Goal: Information Seeking & Learning: Compare options

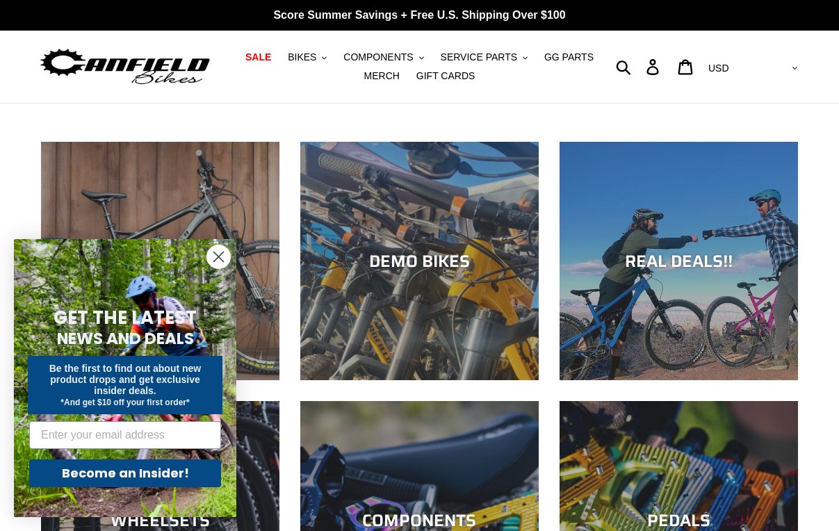
click at [222, 252] on circle "Close dialog" at bounding box center [218, 257] width 23 height 23
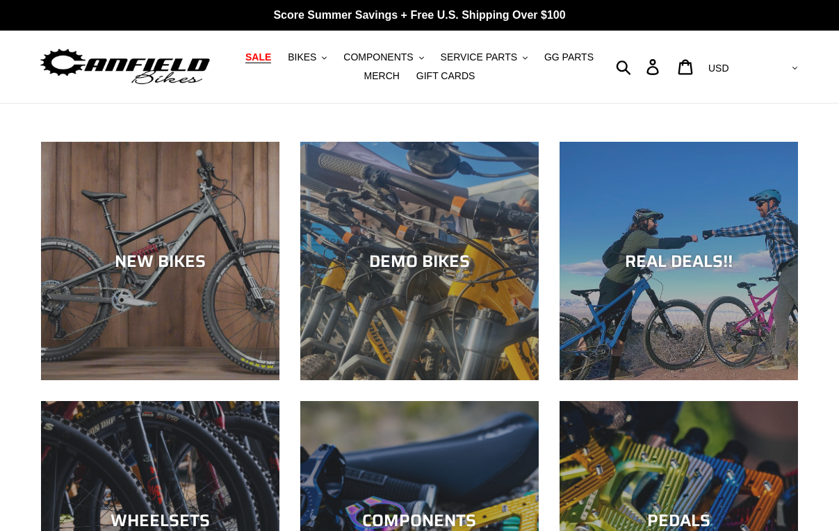
click at [246, 59] on span "SALE" at bounding box center [259, 57] width 26 height 12
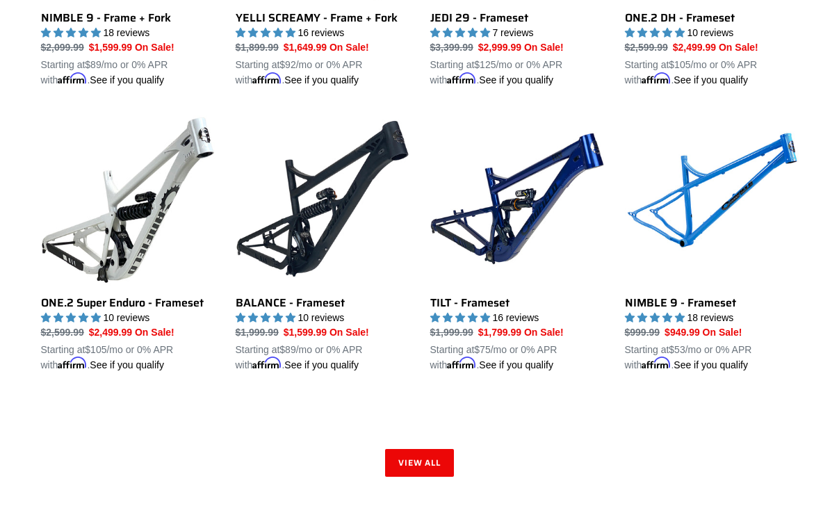
scroll to position [2016, 0]
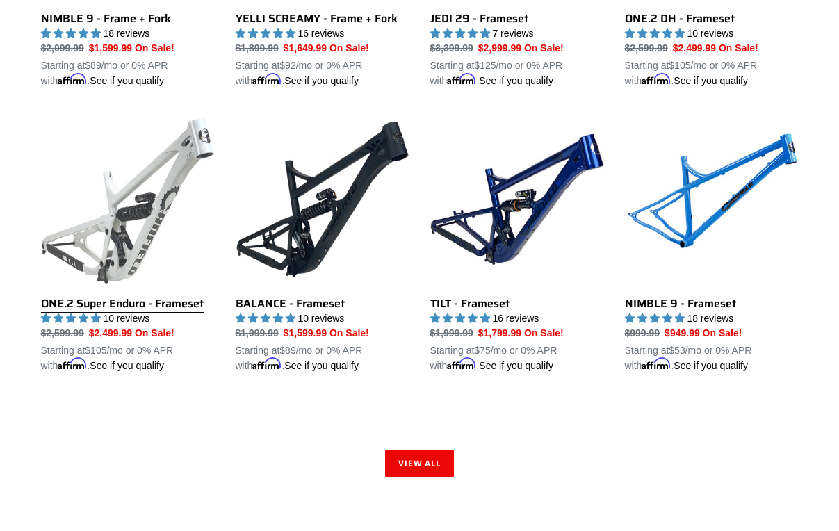
click at [109, 209] on link "ONE.2 Super Enduro - Frameset" at bounding box center [128, 243] width 174 height 261
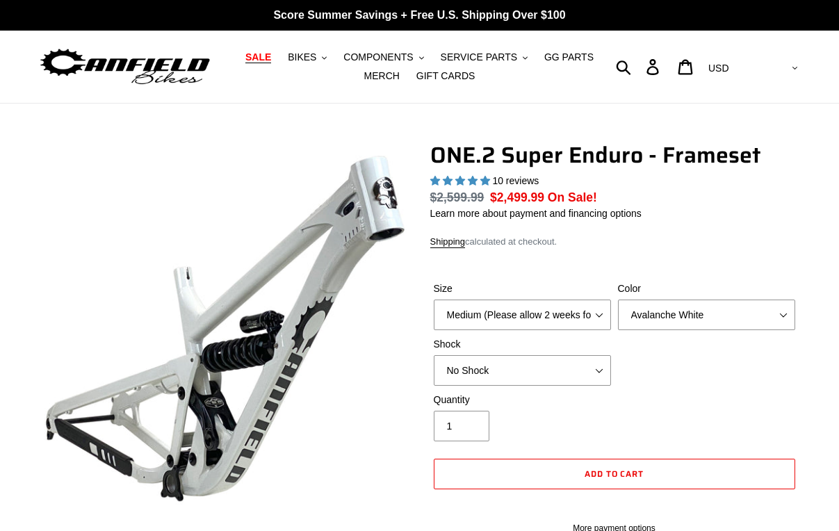
select select "highest-rating"
click at [599, 313] on select "Medium (Please allow 2 weeks for delivery) Large (Sold Out)" at bounding box center [522, 315] width 177 height 31
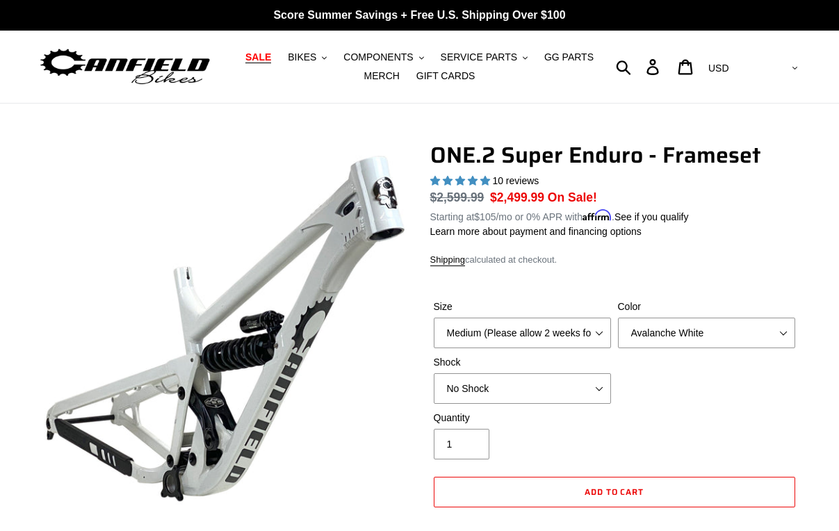
click at [599, 313] on label "Size" at bounding box center [522, 307] width 177 height 15
click at [599, 318] on select "Medium (Please allow 2 weeks for delivery) Large (Sold Out)" at bounding box center [522, 333] width 177 height 31
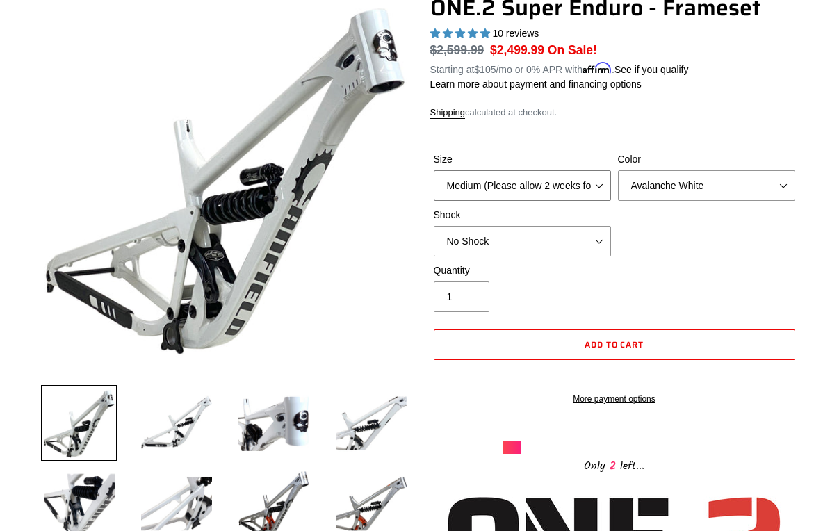
scroll to position [147, 0]
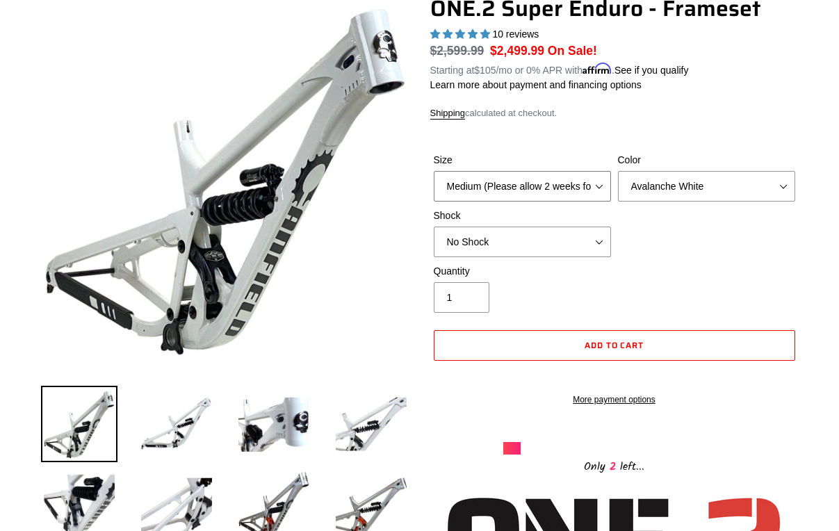
click at [600, 191] on select "Medium (Please allow 2 weeks for delivery) Large (Sold Out)" at bounding box center [522, 186] width 177 height 31
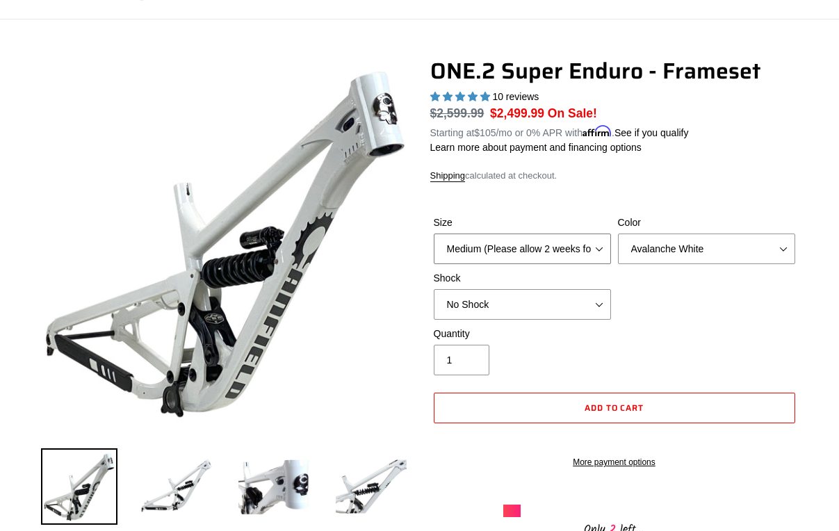
scroll to position [0, 0]
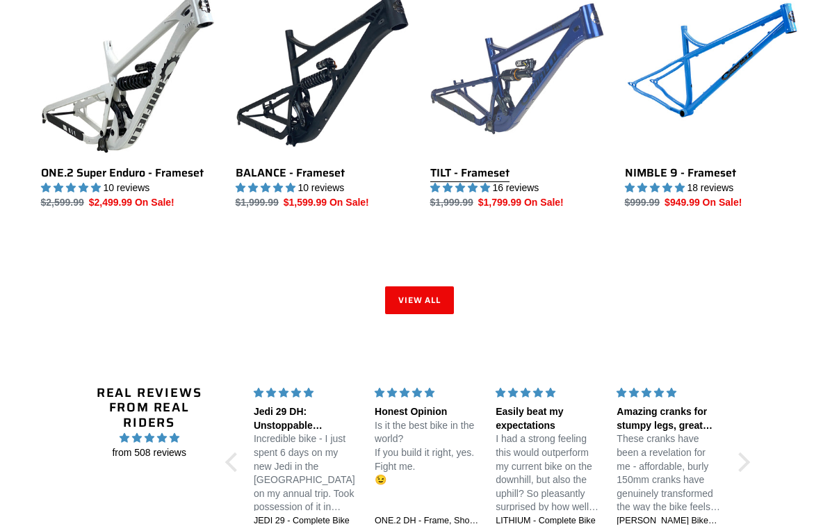
click at [481, 174] on link "TILT - Frameset" at bounding box center [518, 96] width 174 height 228
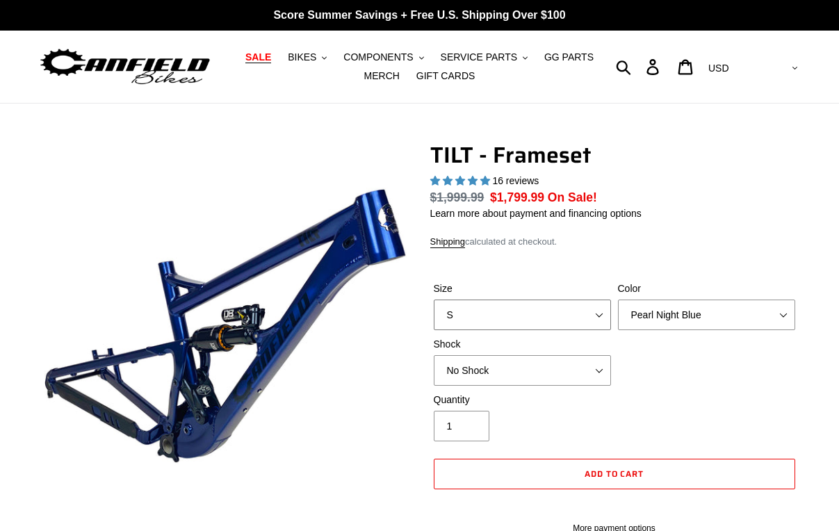
select select "highest-rating"
click at [606, 312] on select "S M L XL" at bounding box center [522, 315] width 177 height 31
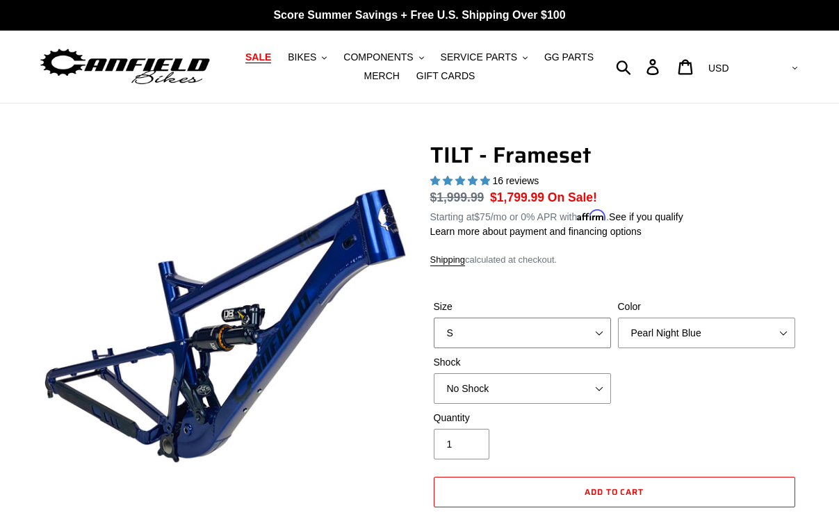
select select "L"
click at [434, 318] on select "S M L XL" at bounding box center [522, 333] width 177 height 31
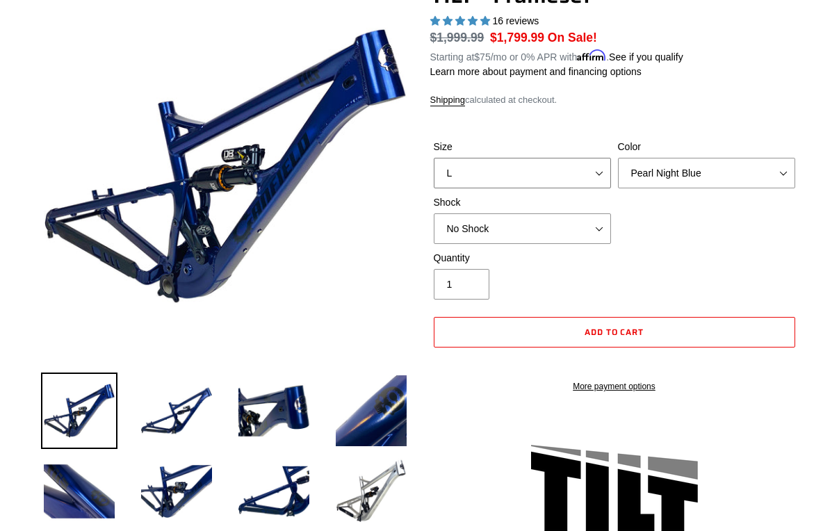
scroll to position [161, 0]
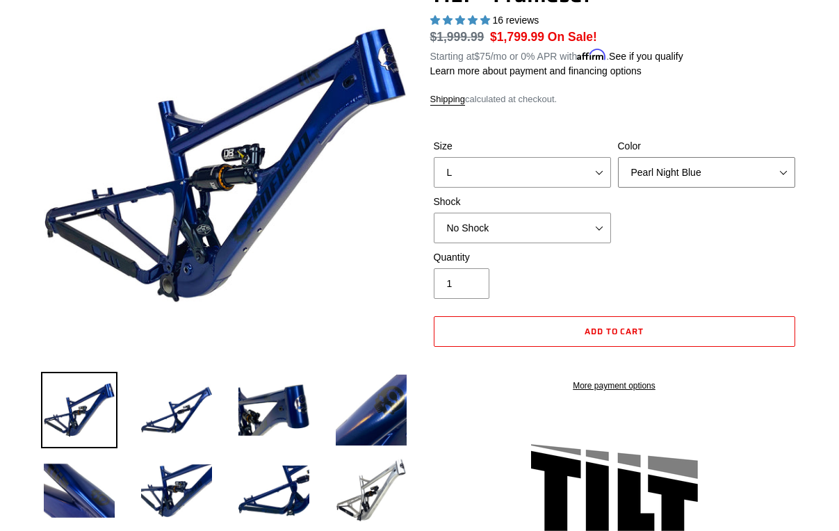
click at [781, 172] on select "Pearl Night Blue Stealth Silver" at bounding box center [706, 172] width 177 height 31
click at [618, 157] on select "Pearl Night Blue Stealth Silver" at bounding box center [706, 172] width 177 height 31
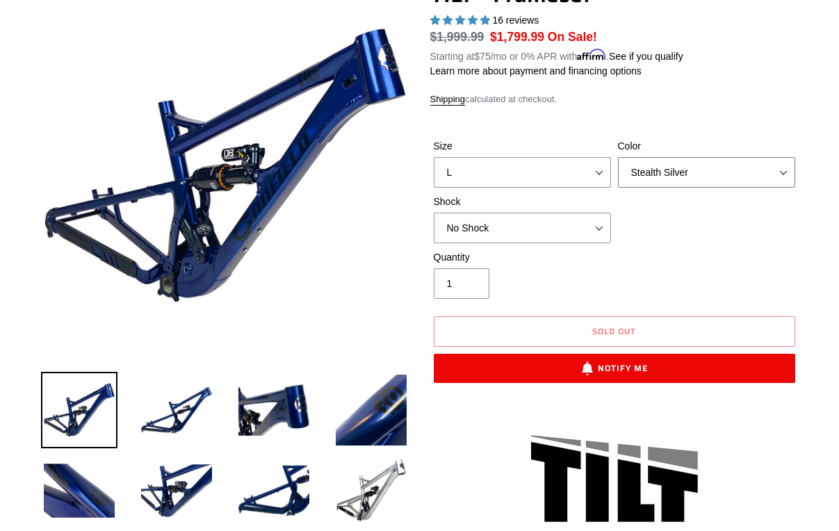
click at [784, 172] on select "Pearl Night Blue Stealth Silver" at bounding box center [706, 172] width 177 height 31
select select "Pearl Night Blue"
click at [618, 157] on select "Pearl Night Blue Stealth Silver" at bounding box center [706, 172] width 177 height 31
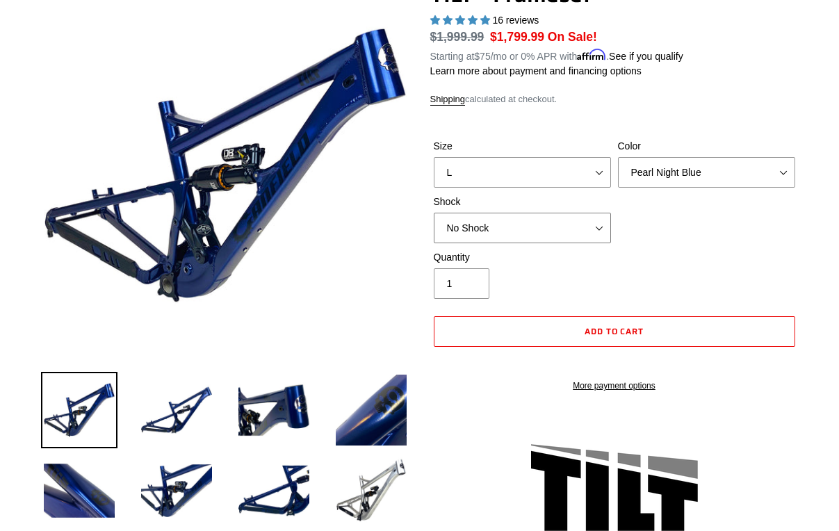
click at [604, 227] on select "No Shock Cane Creek DB Kitsuma Air RockShox Deluxe Ultimate Fox FLOAT X EXT Sto…" at bounding box center [522, 228] width 177 height 31
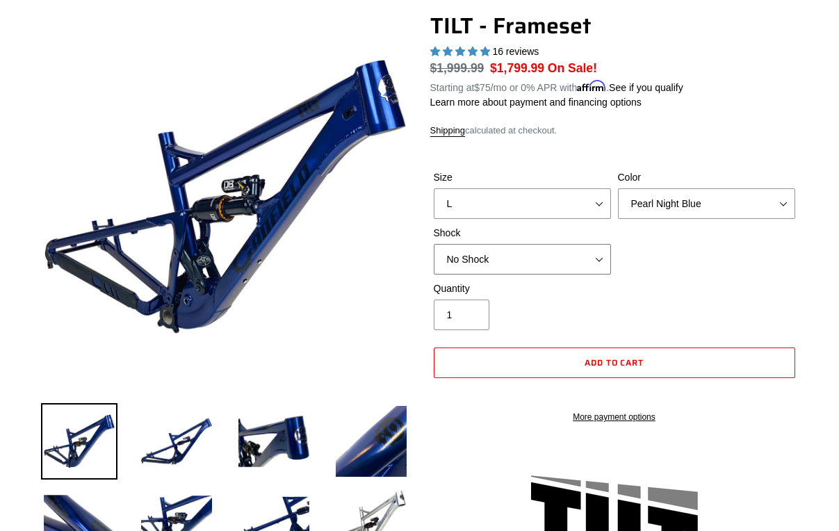
scroll to position [130, 0]
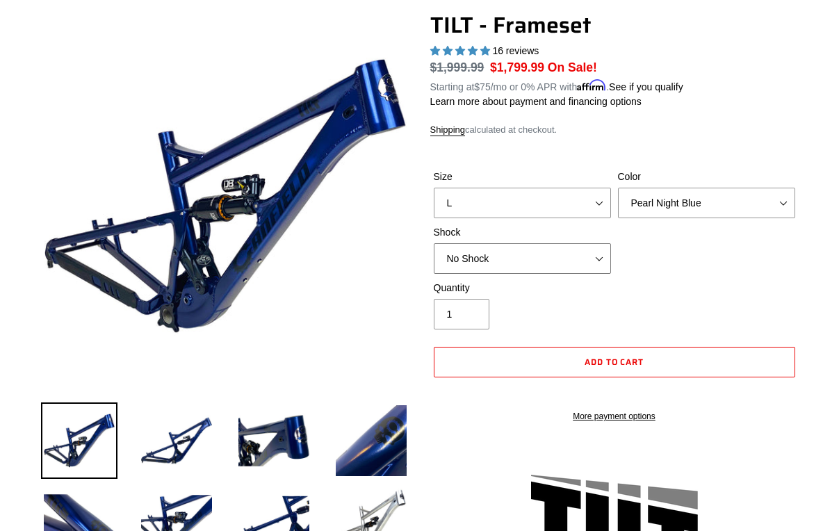
click at [606, 263] on select "No Shock Cane Creek DB Kitsuma Air RockShox Deluxe Ultimate Fox FLOAT X EXT Sto…" at bounding box center [522, 258] width 177 height 31
click at [434, 243] on select "No Shock Cane Creek DB Kitsuma Air RockShox Deluxe Ultimate Fox FLOAT X EXT Sto…" at bounding box center [522, 258] width 177 height 31
click at [600, 255] on select "No Shock Cane Creek DB Kitsuma Air RockShox Deluxe Ultimate Fox FLOAT X EXT Sto…" at bounding box center [522, 258] width 177 height 31
select select "No Shock"
click at [434, 243] on select "No Shock Cane Creek DB Kitsuma Air RockShox Deluxe Ultimate Fox FLOAT X EXT Sto…" at bounding box center [522, 258] width 177 height 31
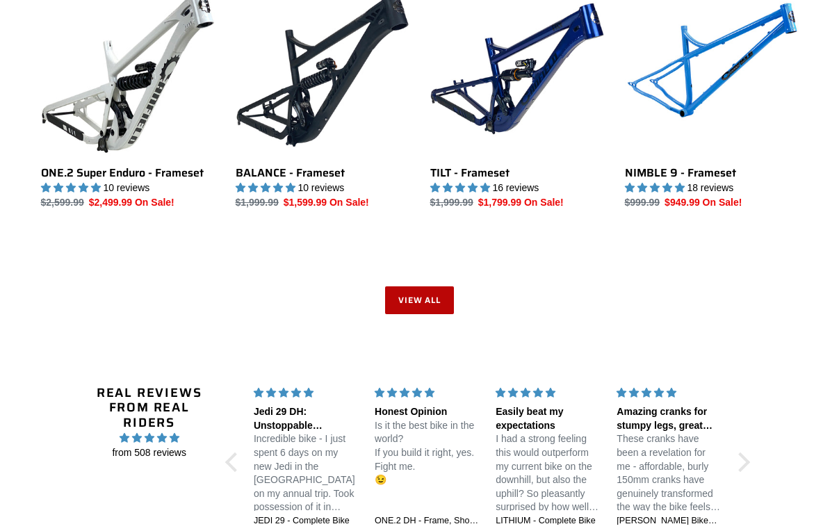
click at [433, 300] on link "View all" at bounding box center [420, 301] width 70 height 28
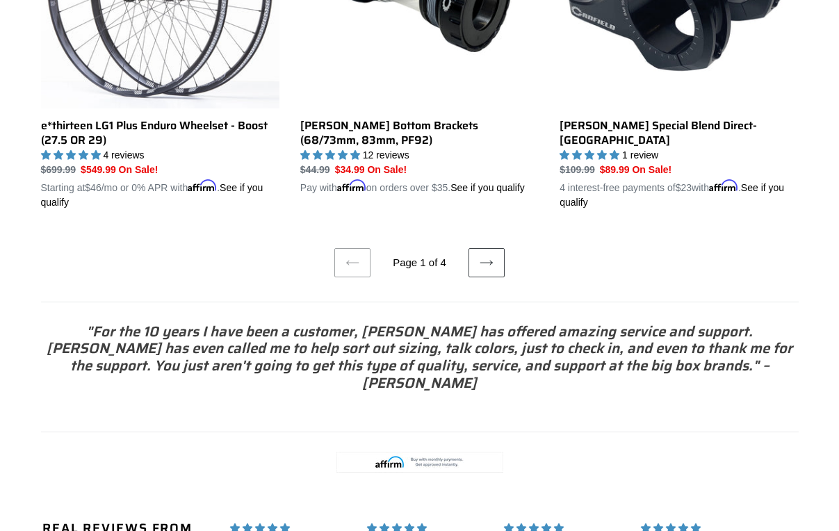
scroll to position [2994, 0]
click at [485, 255] on icon at bounding box center [487, 262] width 14 height 14
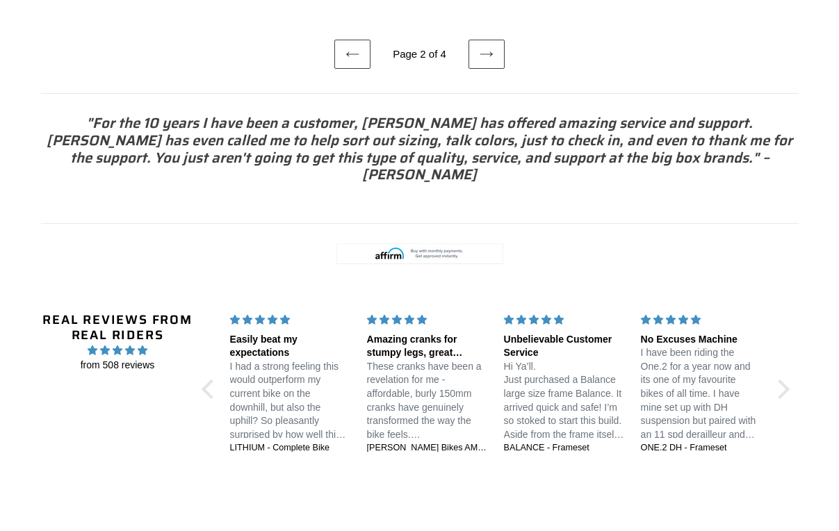
scroll to position [3262, 0]
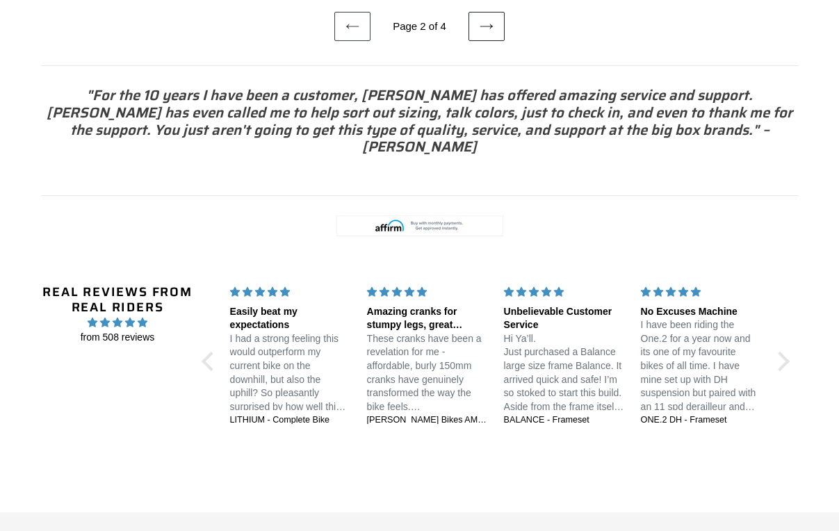
click at [483, 33] on icon at bounding box center [487, 26] width 14 height 14
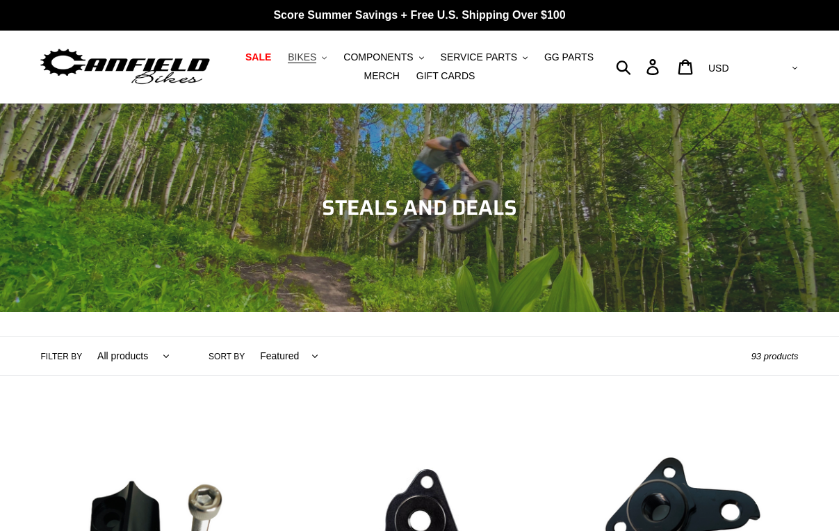
click at [303, 61] on button "BIKES .cls-1{fill:#231f20}" at bounding box center [307, 57] width 53 height 19
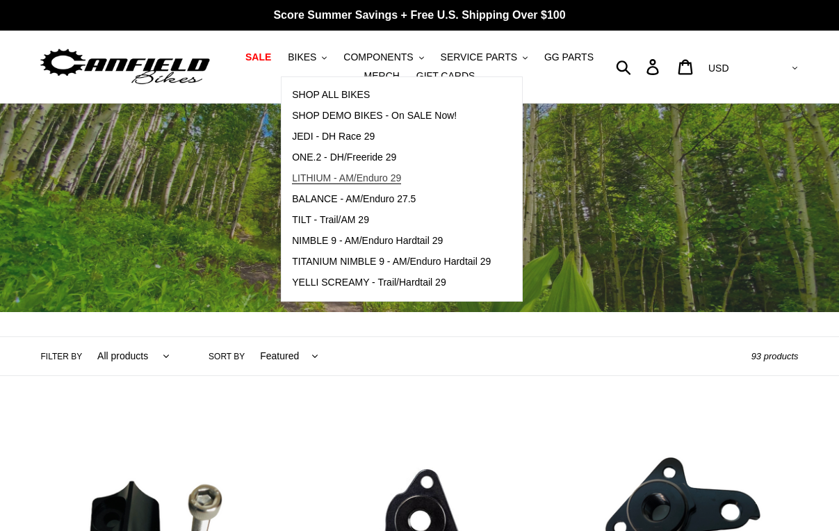
click at [344, 177] on span "LITHIUM - AM/Enduro 29" at bounding box center [346, 178] width 109 height 12
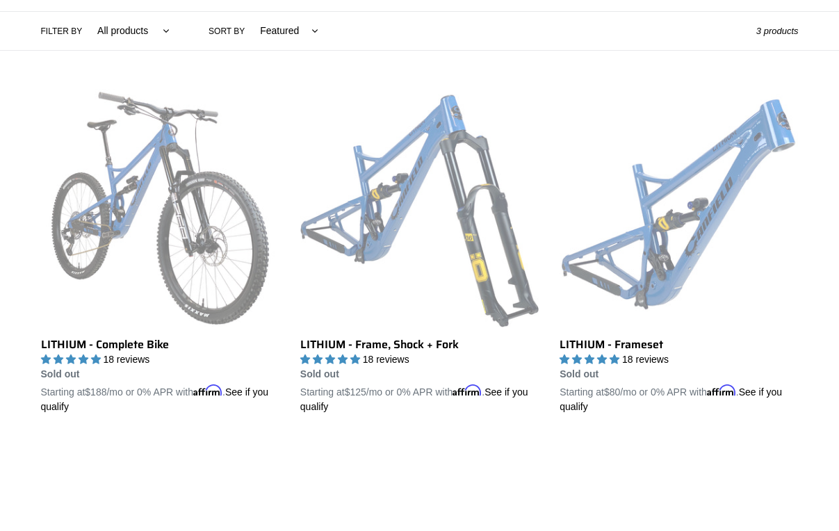
scroll to position [331, 0]
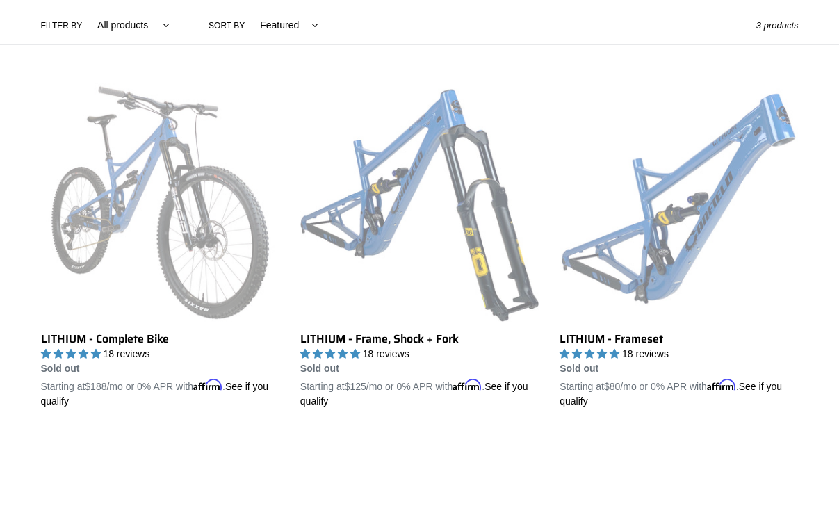
click at [180, 223] on link "LITHIUM - Complete Bike" at bounding box center [160, 245] width 239 height 325
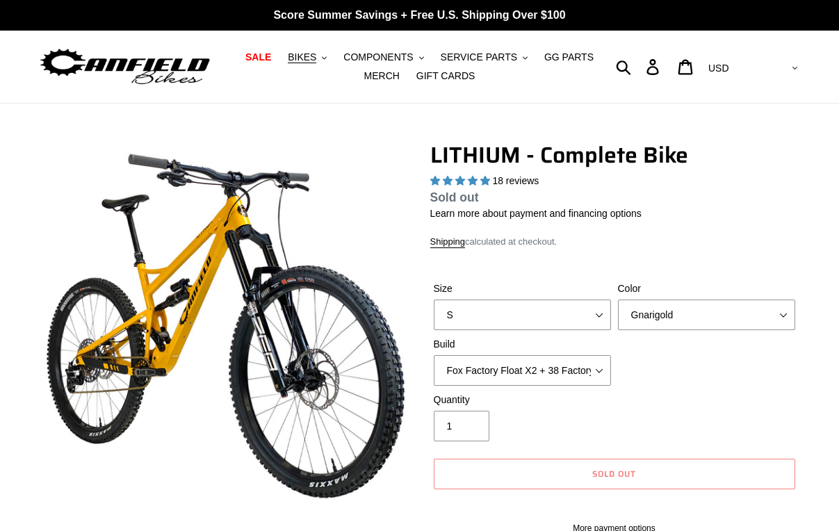
select select "highest-rating"
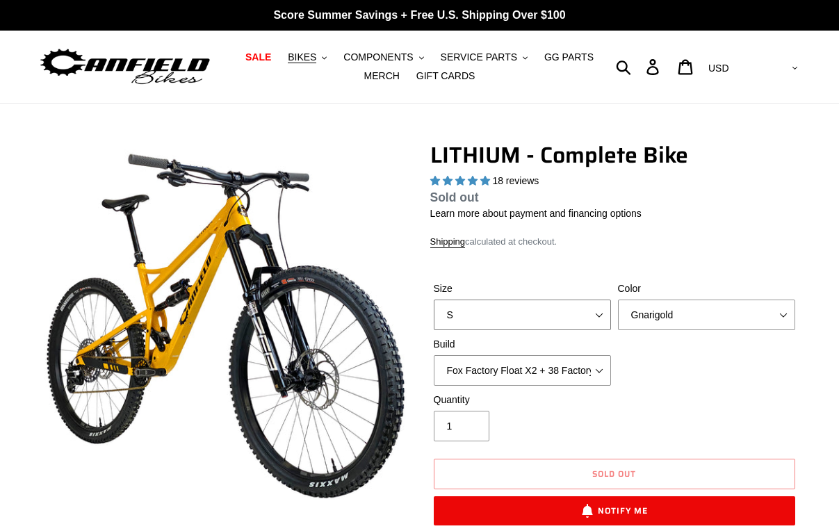
click at [593, 317] on select "S M L XL" at bounding box center [522, 315] width 177 height 31
click at [322, 60] on icon ".cls-1{fill:#231f20}" at bounding box center [324, 58] width 5 height 5
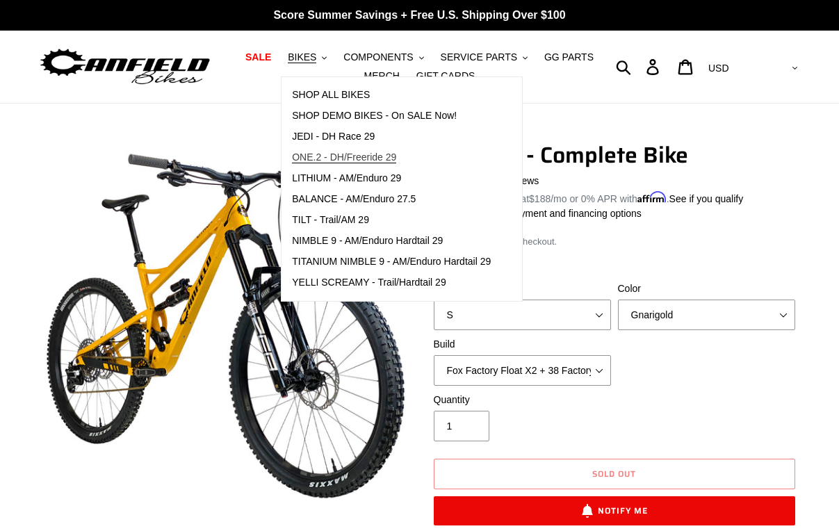
click at [357, 156] on span "ONE.2 - DH/Freeride 29" at bounding box center [344, 158] width 104 height 12
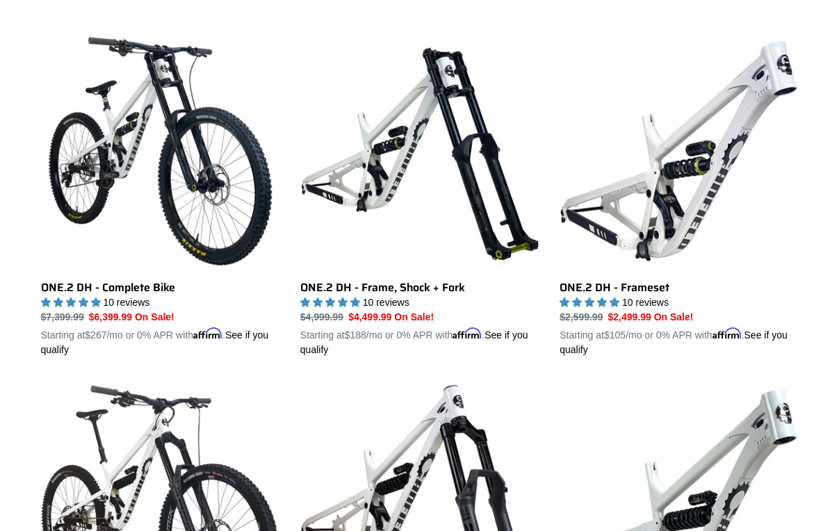
scroll to position [382, 0]
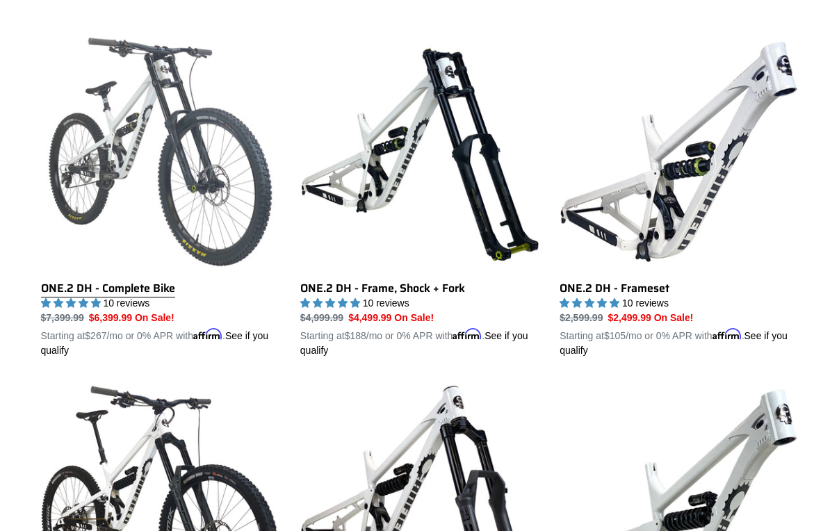
click at [124, 286] on link "ONE.2 DH - Complete Bike" at bounding box center [160, 195] width 239 height 325
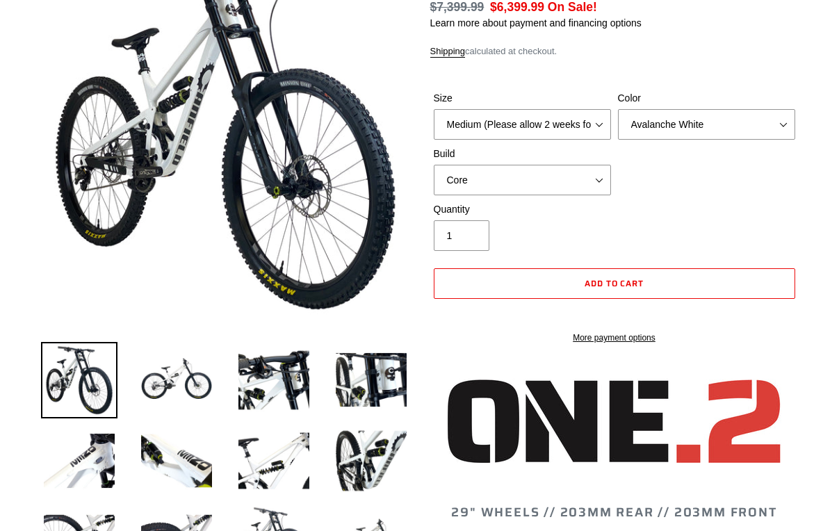
select select "highest-rating"
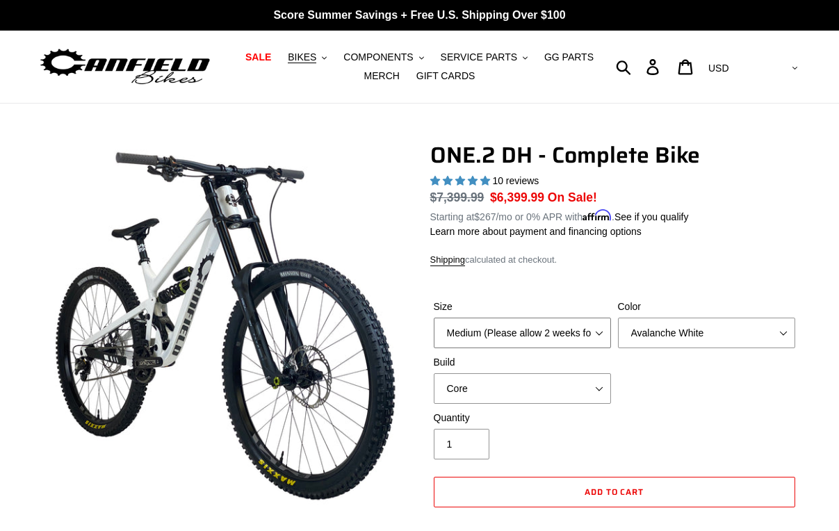
click at [600, 326] on select "Medium (Please allow 2 weeks for delivery) Large (Sold Out)" at bounding box center [522, 333] width 177 height 31
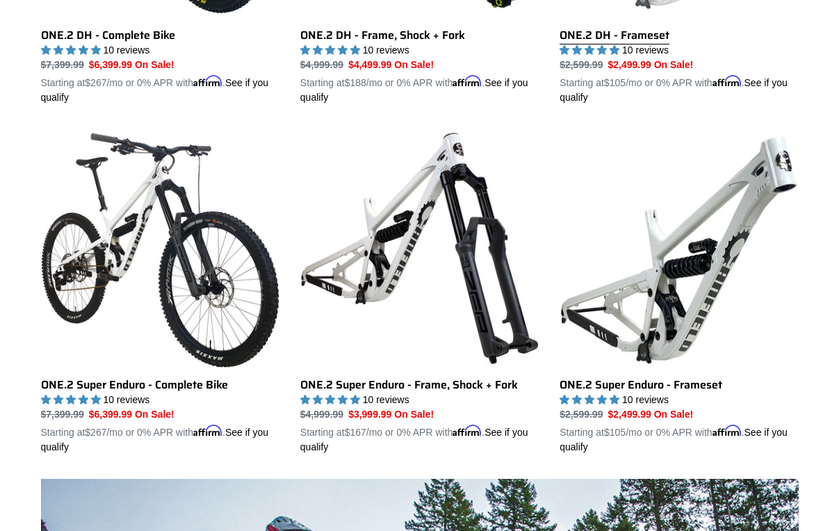
scroll to position [636, 0]
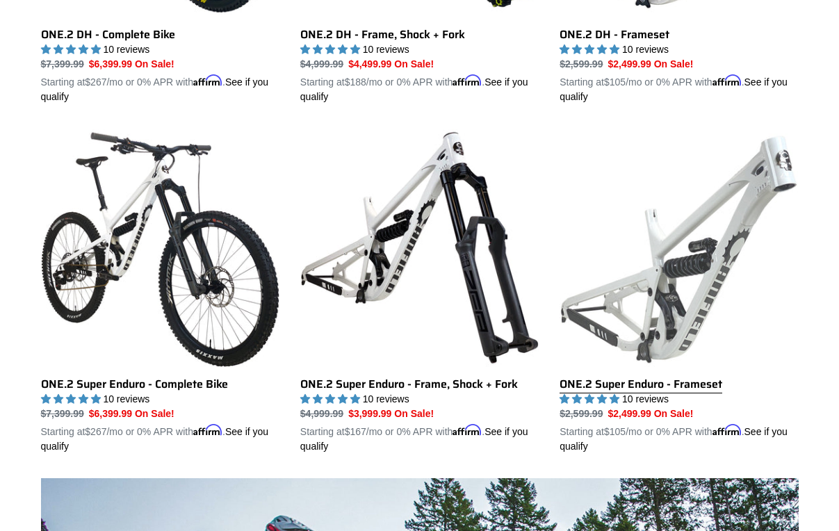
click at [711, 264] on link "ONE.2 Super Enduro - Frameset" at bounding box center [679, 291] width 239 height 325
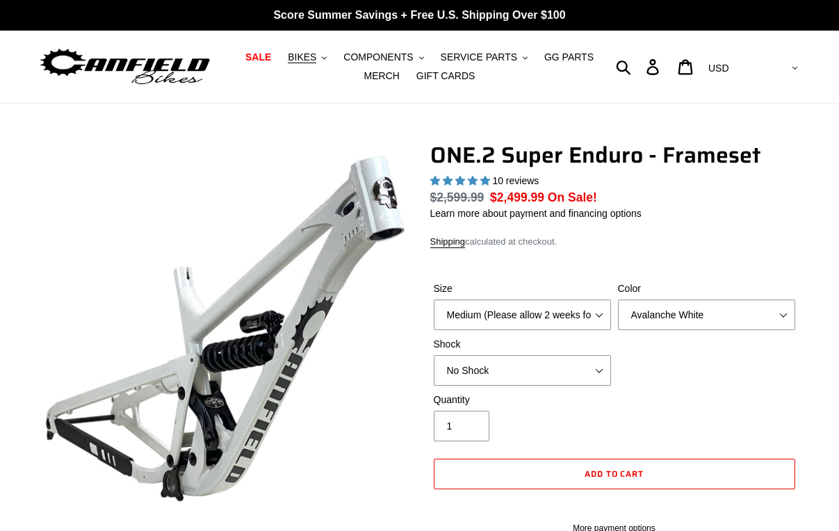
select select "highest-rating"
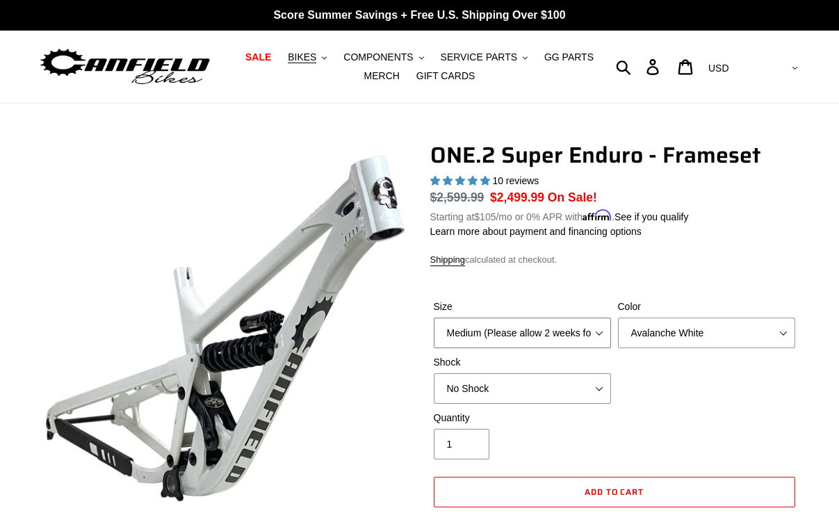
click at [605, 318] on select "Medium (Please allow 2 weeks for delivery) Large (Sold Out)" at bounding box center [522, 333] width 177 height 31
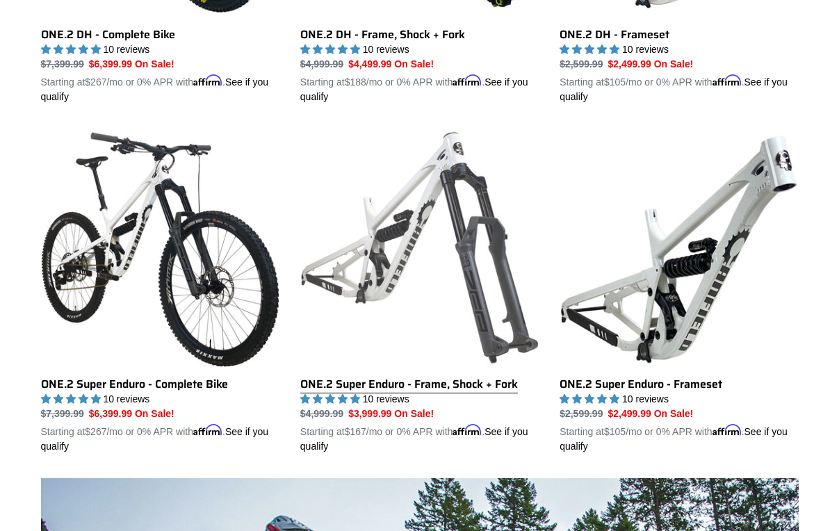
click at [447, 220] on link "ONE.2 Super Enduro - Frame, Shock + Fork" at bounding box center [419, 291] width 239 height 325
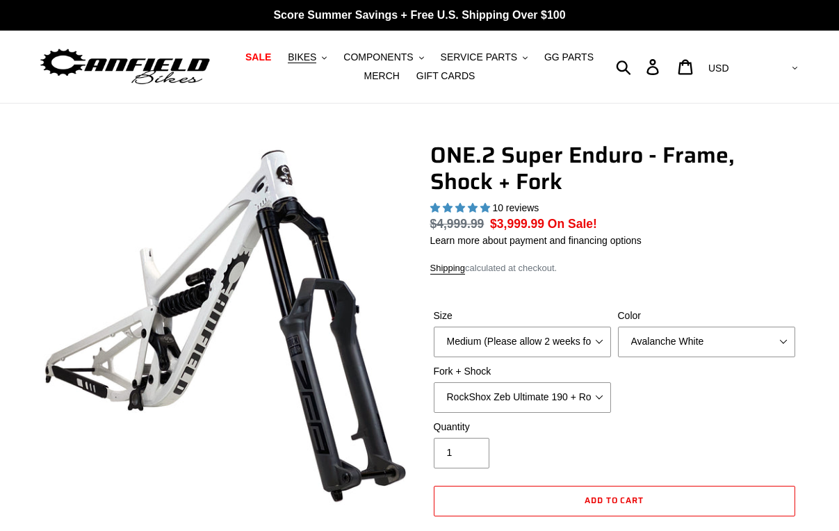
select select "highest-rating"
click at [598, 337] on select "Medium (Please allow 2 weeks for delivery) Large (Sold Out)" at bounding box center [522, 342] width 177 height 31
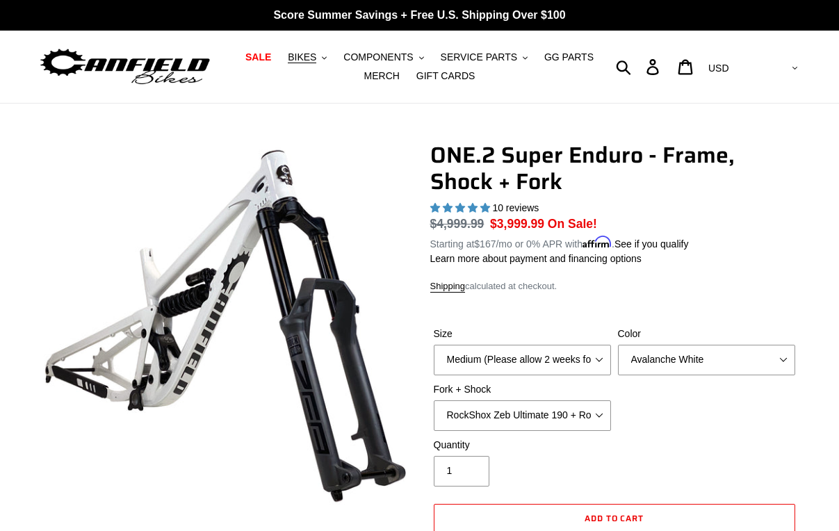
click at [598, 337] on label "Size" at bounding box center [522, 334] width 177 height 15
click at [598, 345] on select "Medium (Please allow 2 weeks for delivery) Large (Sold Out)" at bounding box center [522, 360] width 177 height 31
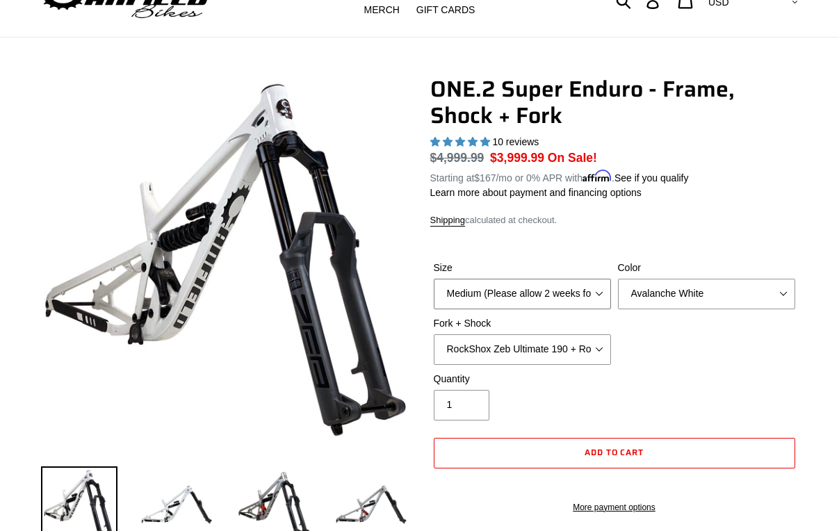
scroll to position [67, 0]
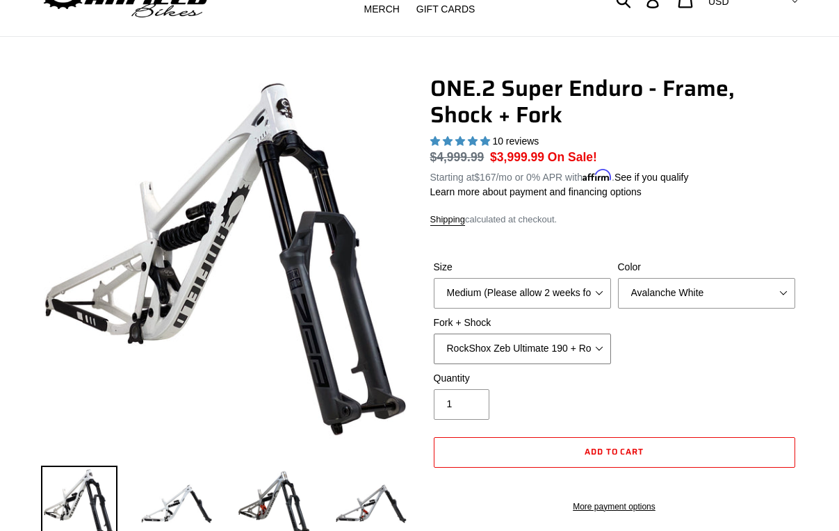
click at [604, 345] on select "RockShox Zeb Ultimate 190 + RockShox Vivid UltDH Coil 250x70" at bounding box center [522, 349] width 177 height 31
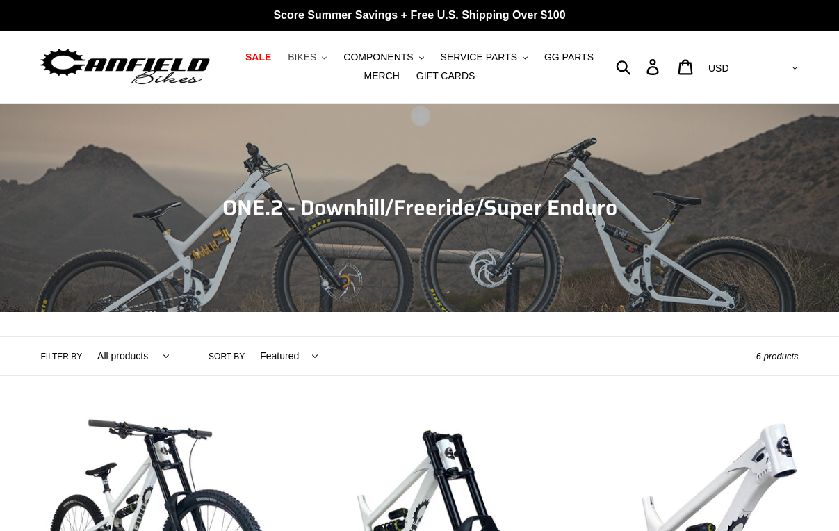
click at [305, 62] on button "BIKES .cls-1{fill:#231f20}" at bounding box center [307, 57] width 53 height 19
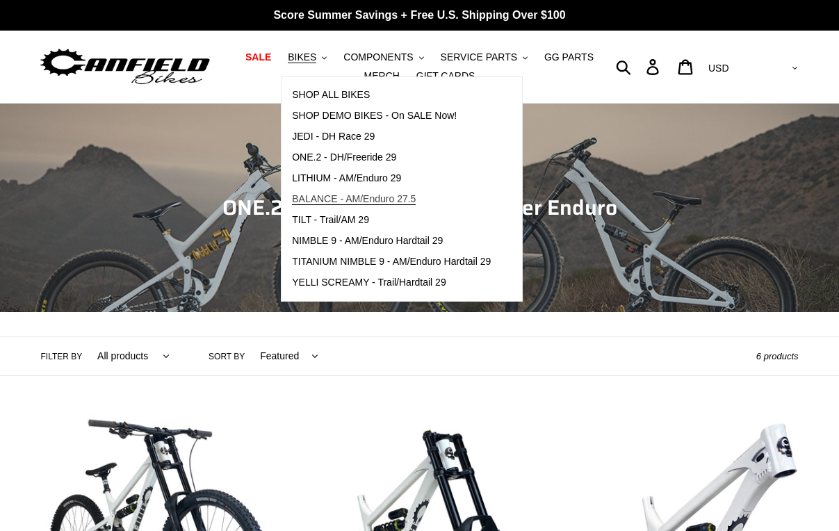
click at [370, 198] on span "BALANCE - AM/Enduro 27.5" at bounding box center [354, 199] width 124 height 12
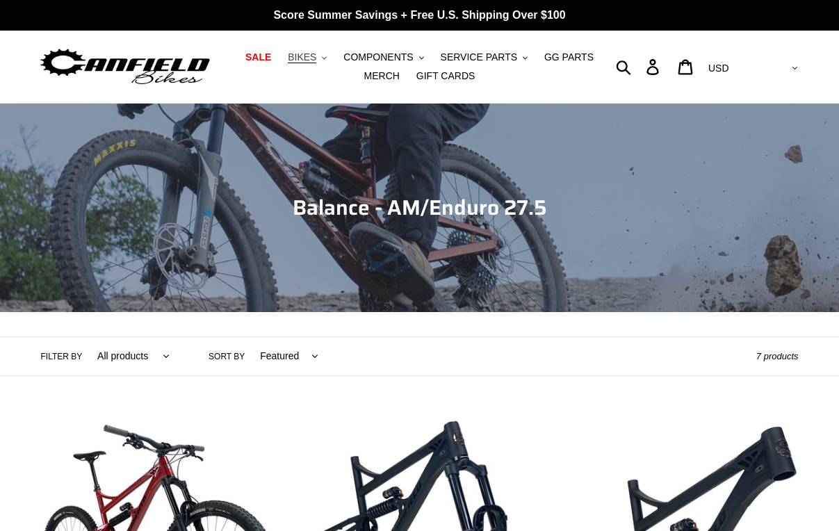
click at [303, 62] on button "BIKES .cls-1{fill:#231f20}" at bounding box center [307, 57] width 53 height 19
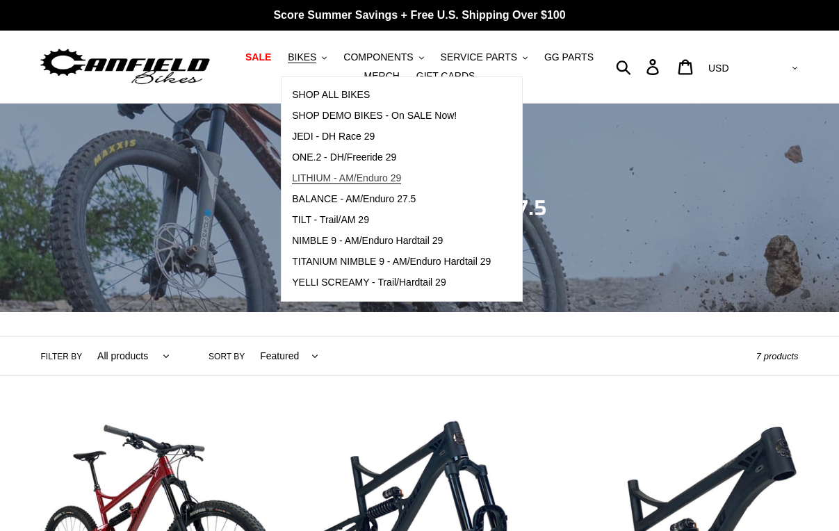
click at [367, 182] on span "LITHIUM - AM/Enduro 29" at bounding box center [346, 178] width 109 height 12
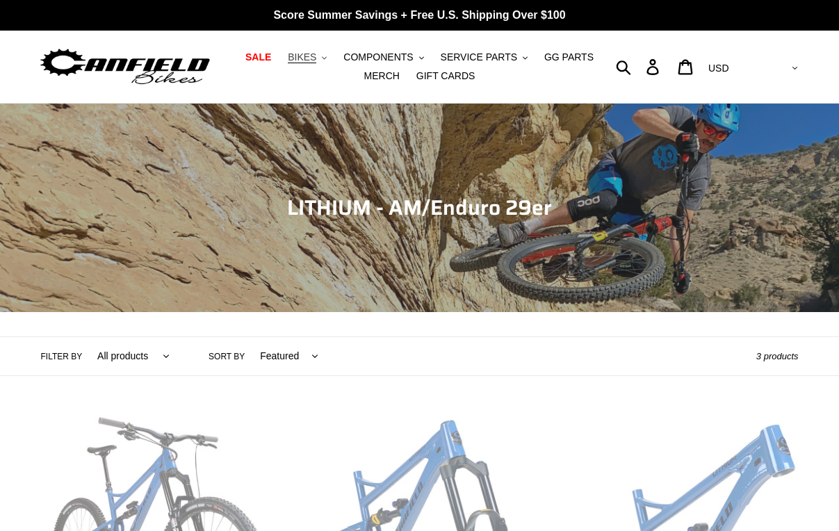
click at [305, 61] on button "BIKES .cls-1{fill:#231f20}" at bounding box center [307, 57] width 53 height 19
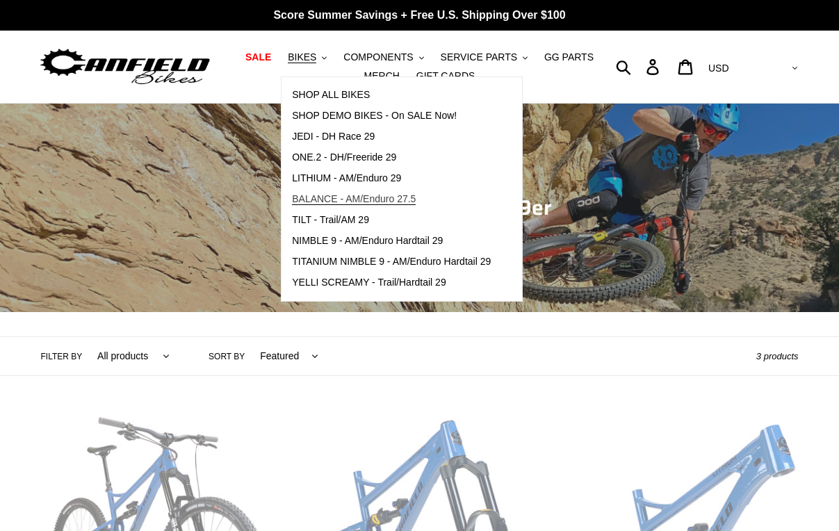
click at [351, 195] on span "BALANCE - AM/Enduro 27.5" at bounding box center [354, 199] width 124 height 12
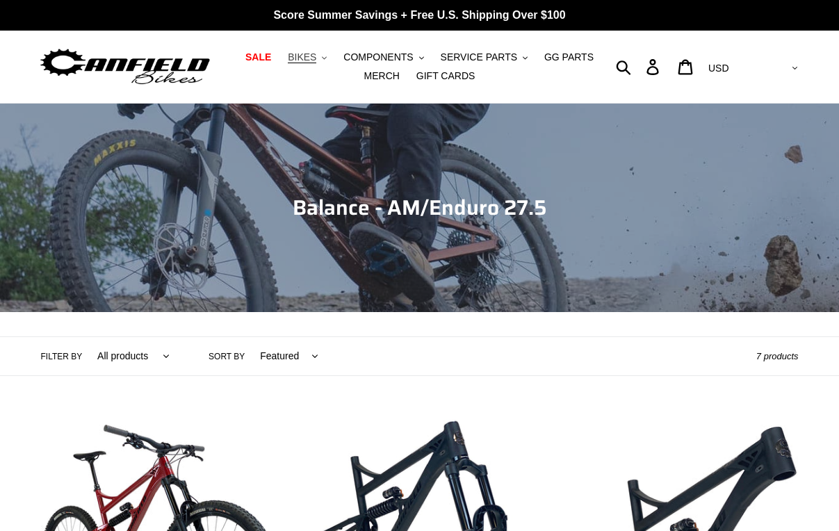
click at [302, 59] on button "BIKES .cls-1{fill:#231f20}" at bounding box center [307, 57] width 53 height 19
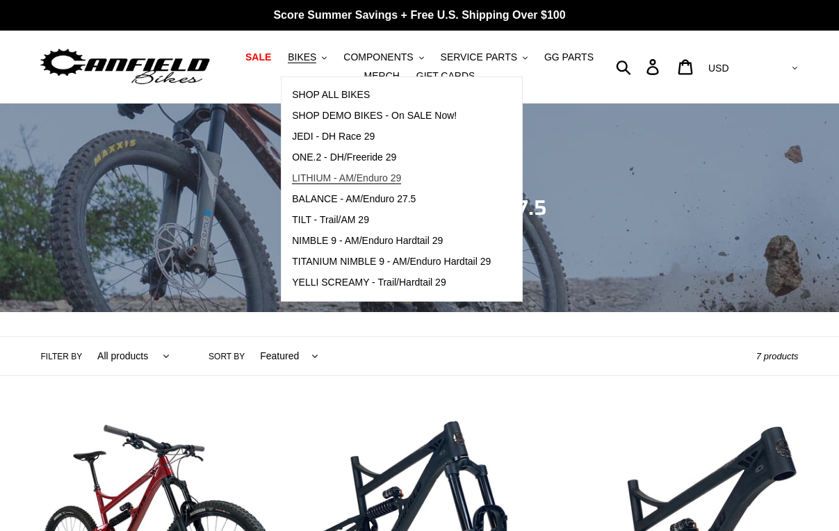
click at [369, 182] on span "LITHIUM - AM/Enduro 29" at bounding box center [346, 178] width 109 height 12
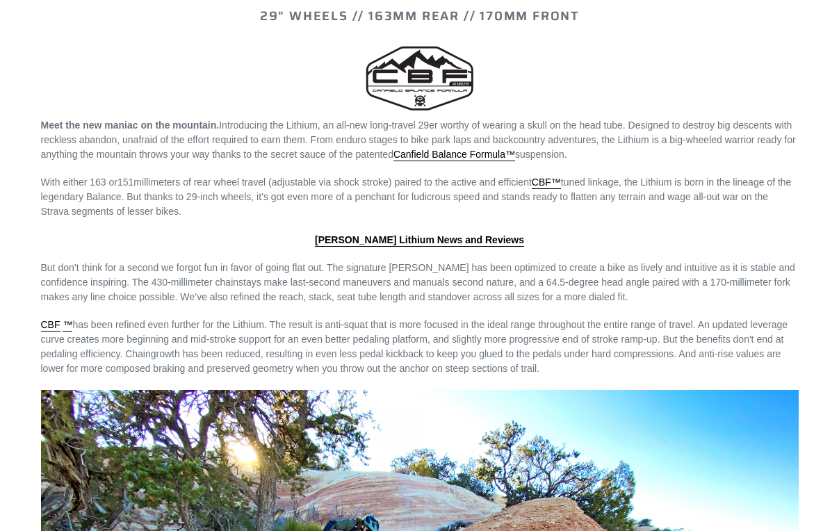
scroll to position [1312, 0]
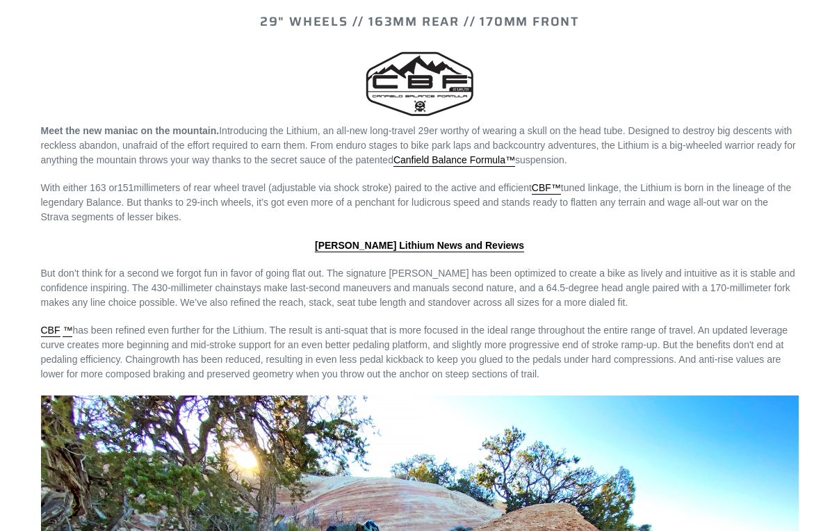
click at [607, 335] on p "CBF ™ has been refined even further for the Lithium. The result is anti-squat t…" at bounding box center [420, 352] width 758 height 58
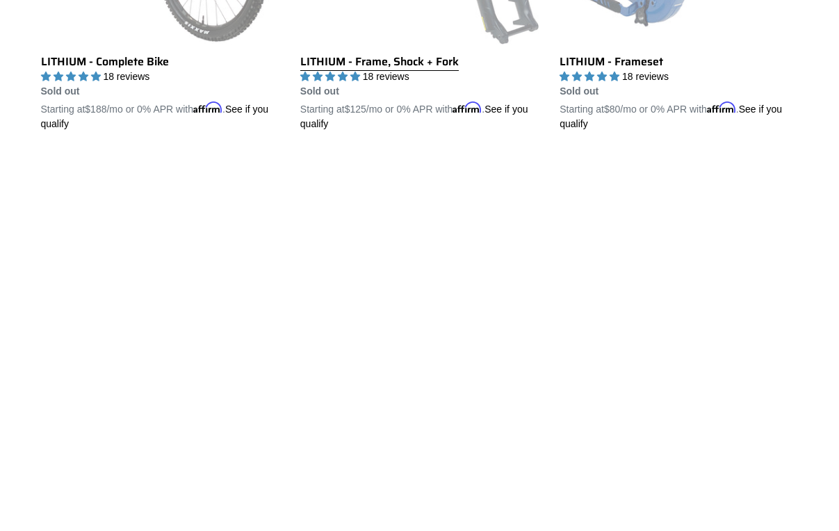
scroll to position [0, 0]
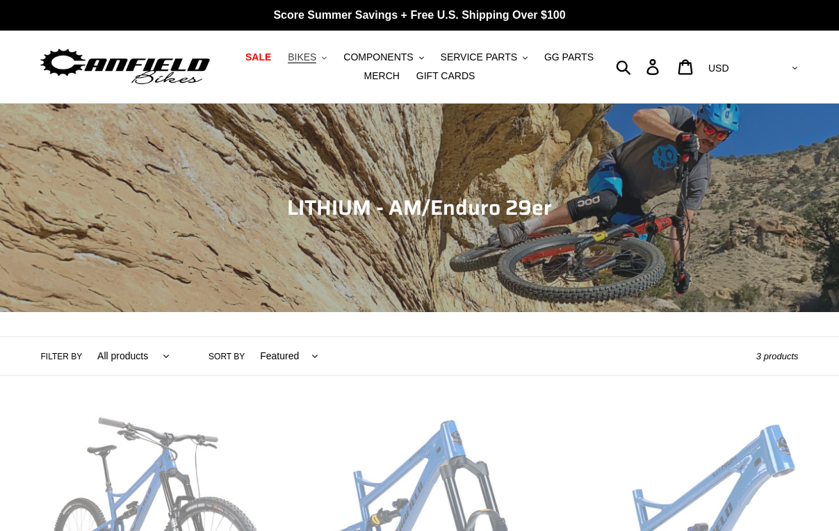
click at [309, 55] on button "BIKES .cls-1{fill:#231f20}" at bounding box center [307, 57] width 53 height 19
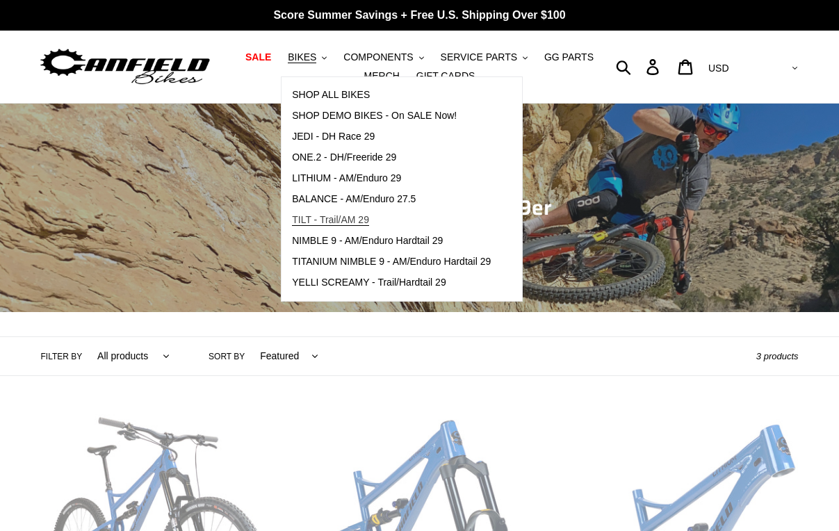
click at [335, 216] on span "TILT - Trail/AM 29" at bounding box center [330, 220] width 77 height 12
